Goal: Task Accomplishment & Management: Complete application form

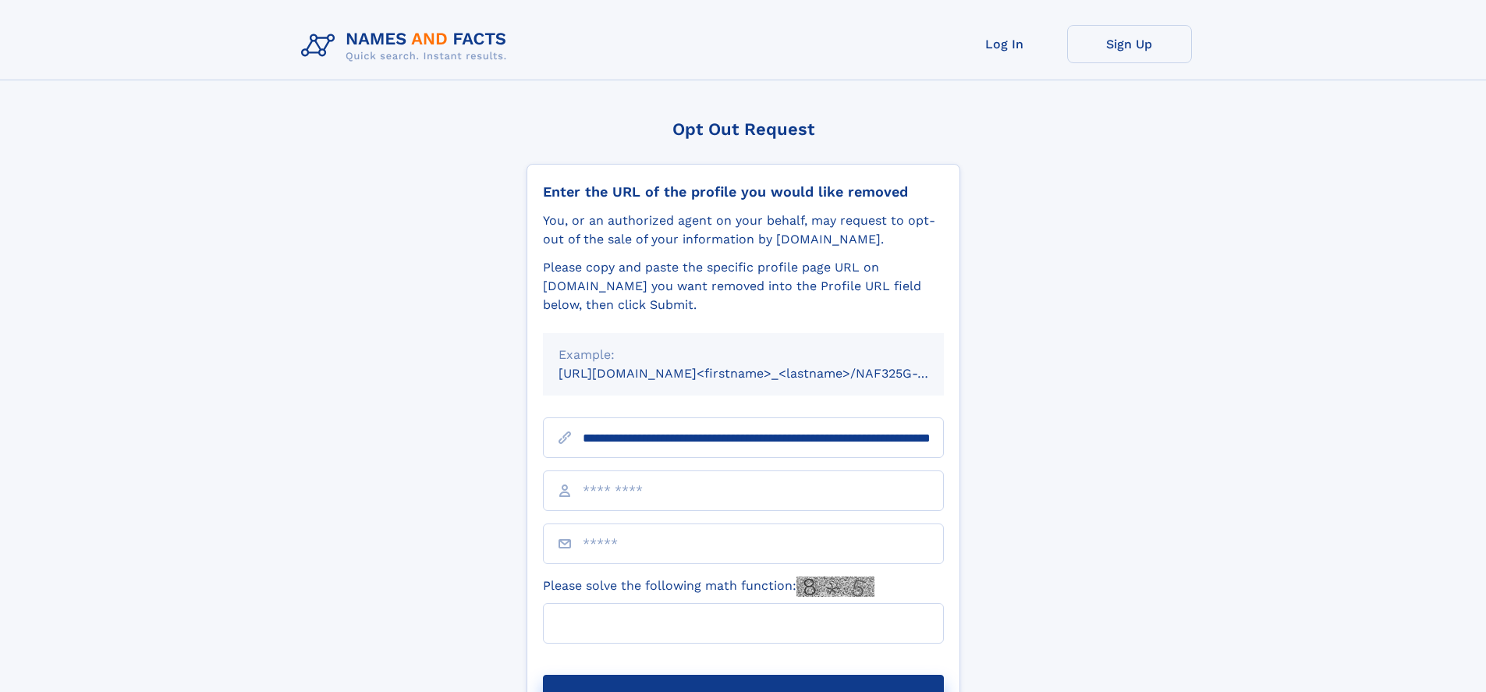
scroll to position [0, 158]
type input "**********"
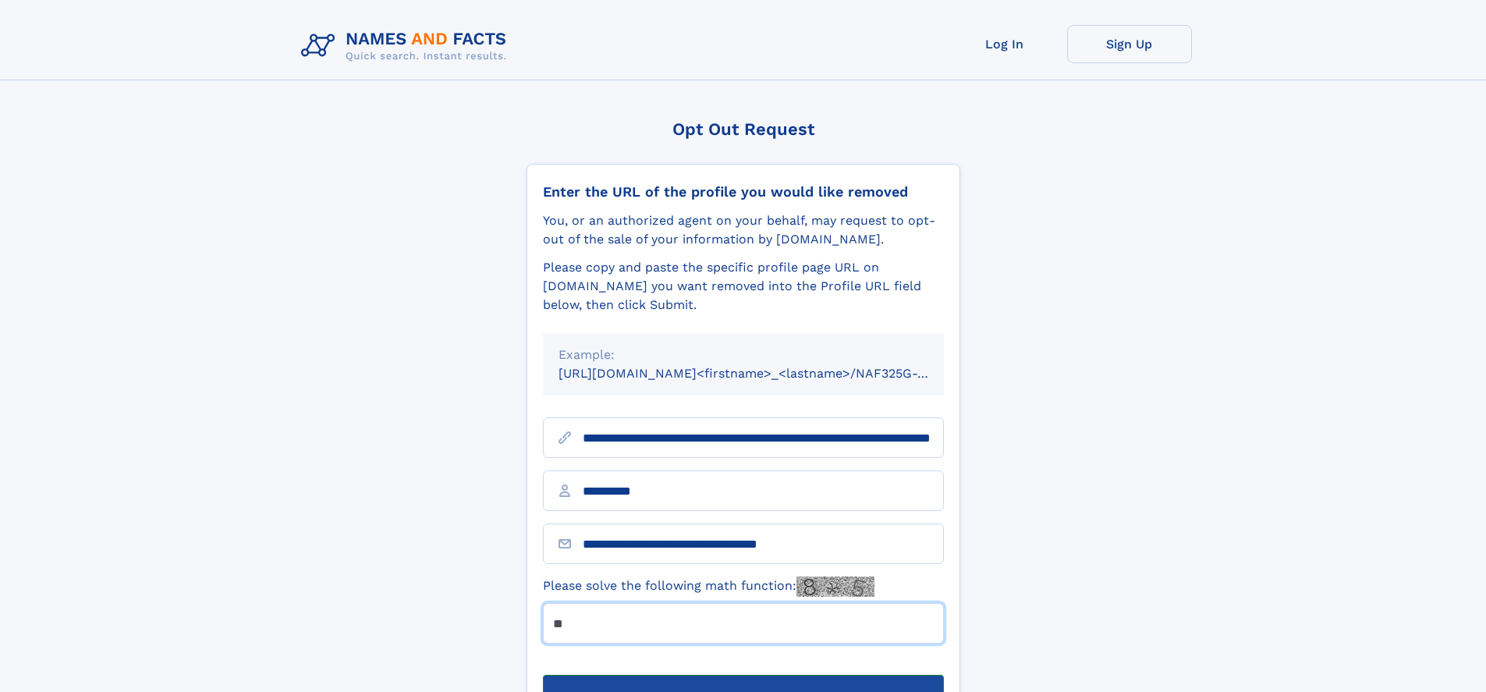
type input "**"
click at [743, 675] on button "Submit Opt Out Request" at bounding box center [743, 700] width 401 height 50
